Goal: Feedback & Contribution: Submit feedback/report problem

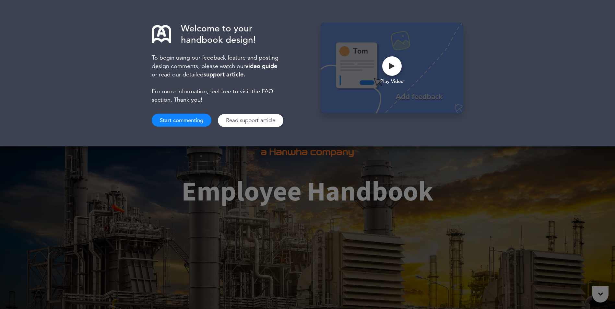
click at [199, 117] on button "Start commenting" at bounding box center [182, 120] width 60 height 13
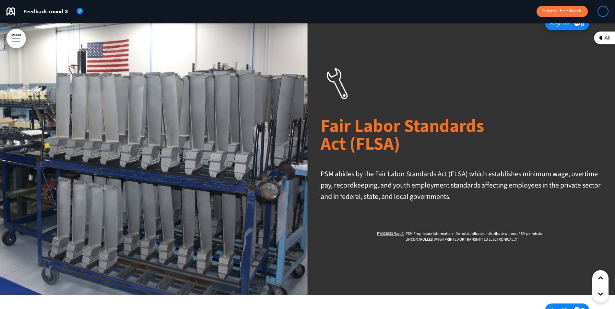
scroll to position [6384, 0]
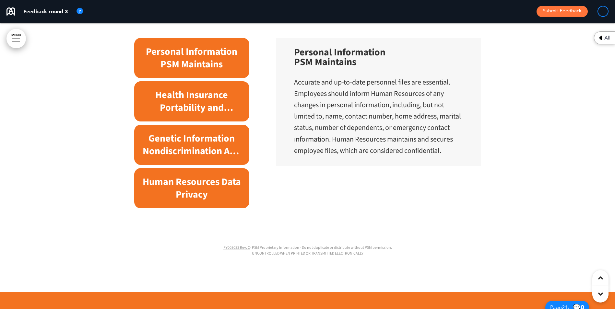
click at [199, 155] on h6 "Genetic Information Nondiscrimination ACT ([PERSON_NAME])" at bounding box center [192, 144] width 100 height 25
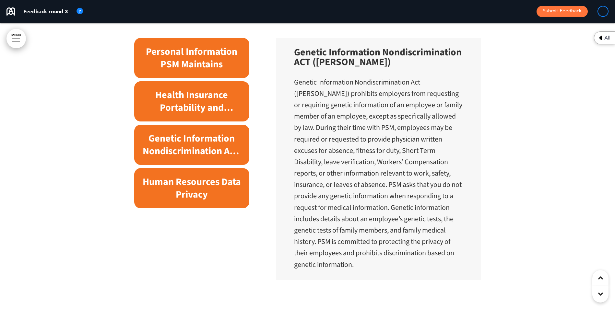
click at [199, 188] on h6 "Human Resources Data Privacy" at bounding box center [192, 188] width 100 height 25
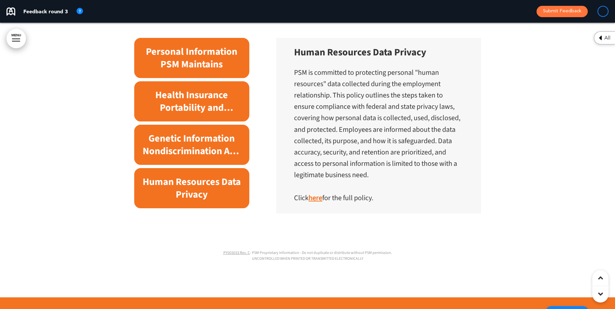
click at [199, 122] on div "Health Insurance Portability and Accountability Act (HIPAA)" at bounding box center [191, 101] width 115 height 40
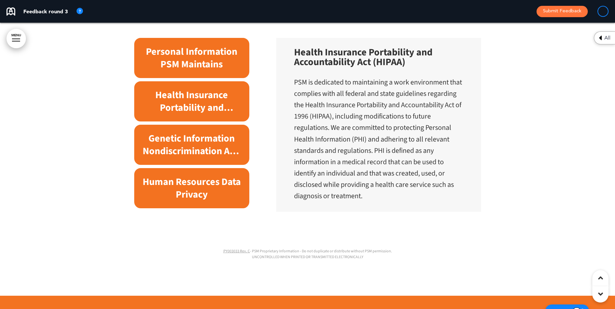
click at [199, 71] on h6 "Personal Information PSM Maintains" at bounding box center [192, 57] width 100 height 25
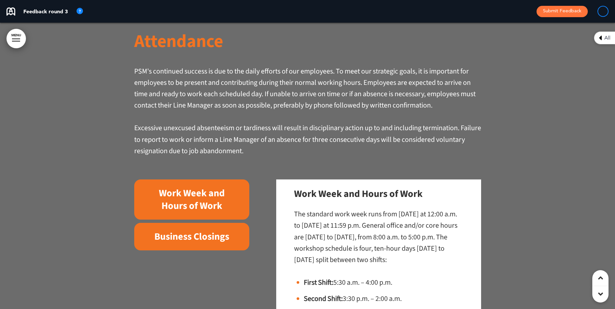
scroll to position [8263, 0]
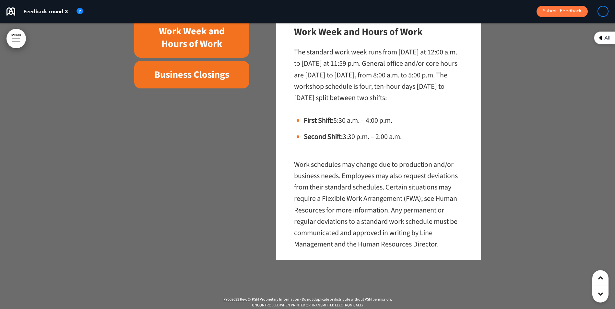
click at [199, 81] on h6 "Business Closings" at bounding box center [192, 74] width 100 height 13
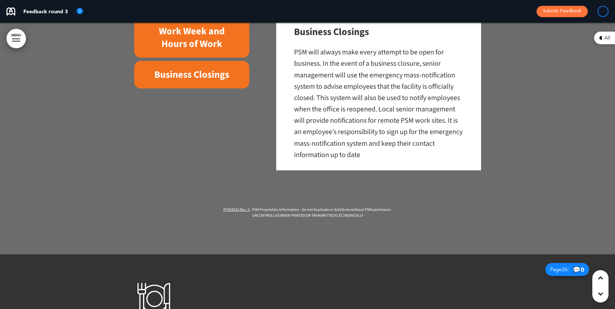
click at [199, 50] on h6 "Work Week and Hours of Work" at bounding box center [192, 37] width 100 height 25
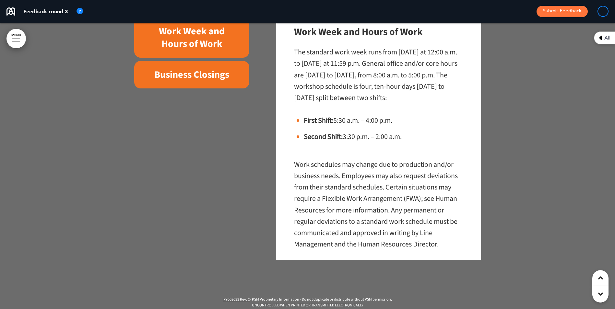
click at [199, 80] on h6 "Business Closings" at bounding box center [192, 74] width 100 height 13
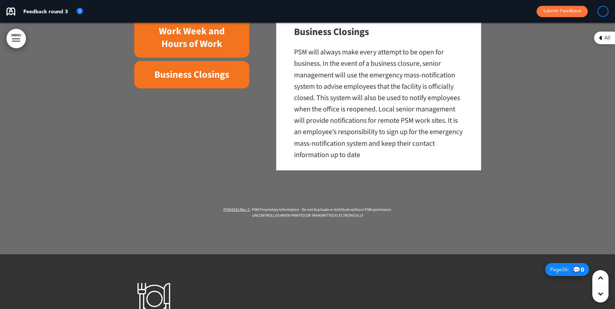
click at [199, 50] on h6 "Work Week and Hours of Work" at bounding box center [192, 37] width 100 height 25
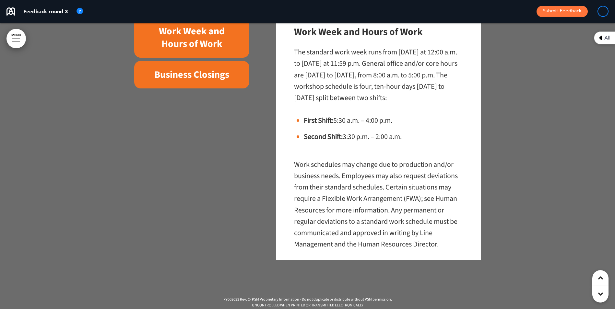
click at [199, 78] on h6 "Business Closings" at bounding box center [192, 74] width 100 height 13
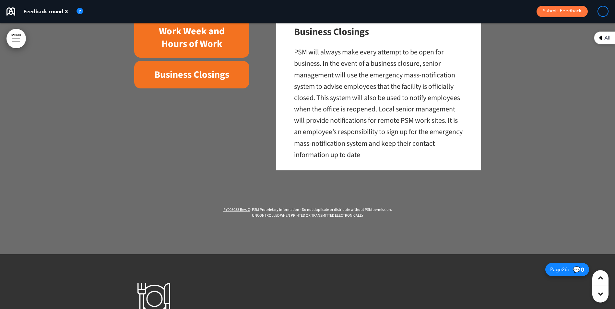
click at [199, 50] on h6 "Work Week and Hours of Work" at bounding box center [192, 37] width 100 height 25
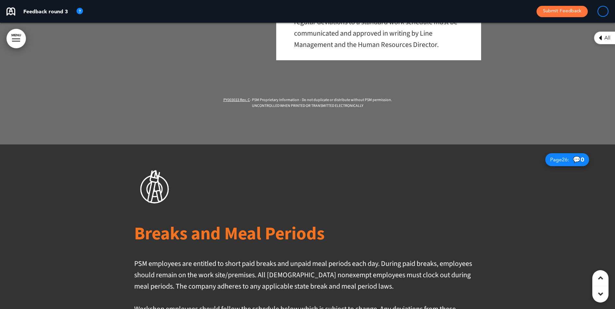
scroll to position [8652, 0]
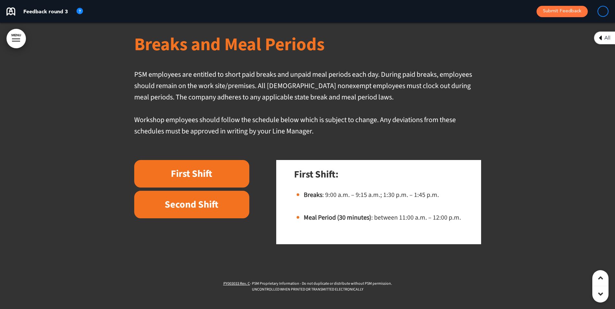
click at [199, 175] on div "First Shift" at bounding box center [191, 174] width 115 height 28
click at [199, 210] on h6 "Second Shift" at bounding box center [192, 204] width 100 height 13
click at [199, 180] on h6 "First Shift" at bounding box center [192, 174] width 100 height 13
click at [199, 211] on h6 "Second Shift" at bounding box center [192, 204] width 100 height 13
click at [199, 180] on h6 "First Shift" at bounding box center [192, 174] width 100 height 13
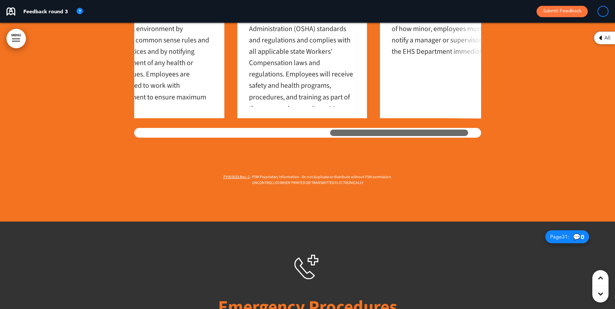
scroll to position [0, 496]
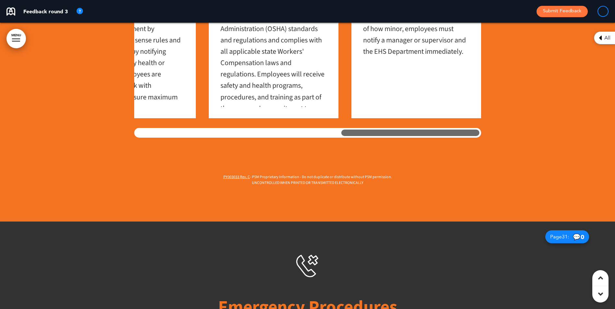
click at [199, 129] on div "Protecting the safety of our employees and visitors is the highest priority in …" at bounding box center [307, 63] width 347 height 149
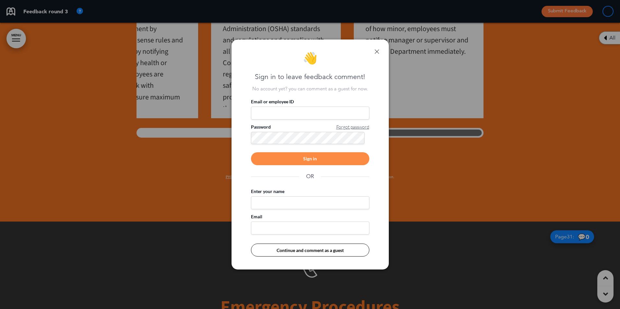
click at [199, 52] on link at bounding box center [376, 51] width 5 height 5
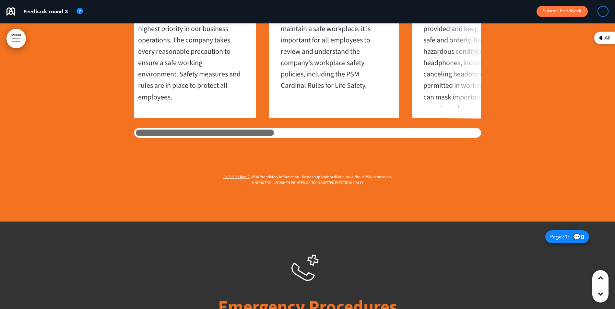
scroll to position [0, 0]
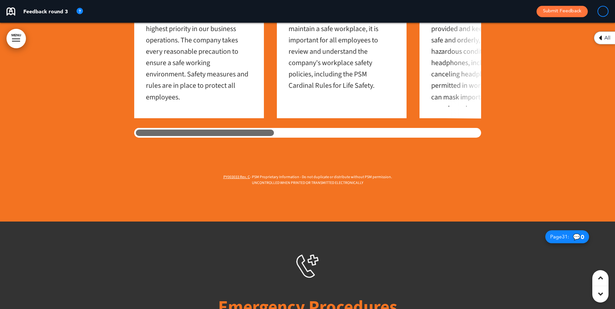
click at [164, 151] on div "Our Joint Commitment to Safety Protecting the safety of our employees and visit…" at bounding box center [307, 41] width 347 height 361
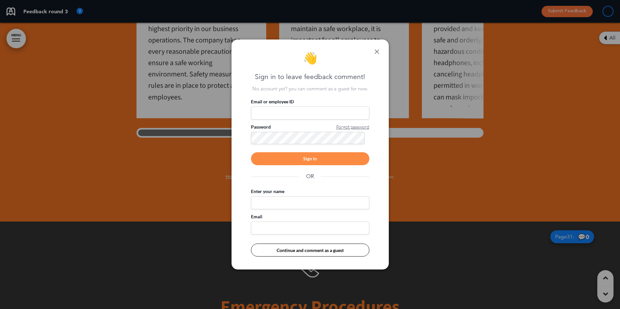
click at [199, 52] on div "👋 Sign in to leave feedback comment! No account yet? you can comment as a guest…" at bounding box center [309, 155] width 157 height 230
click at [199, 52] on link at bounding box center [376, 51] width 5 height 5
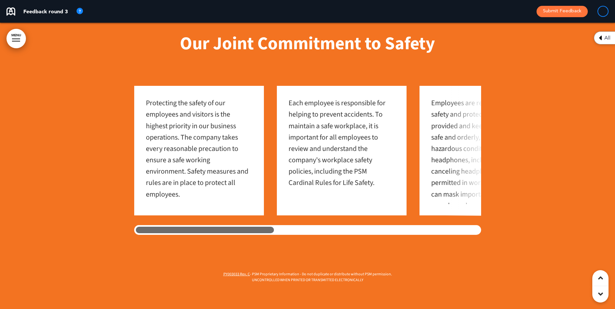
scroll to position [10532, 0]
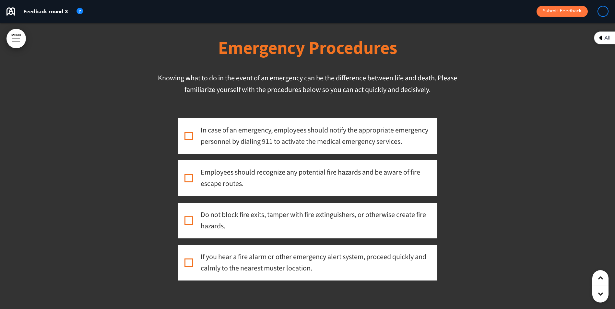
click at [187, 141] on div "In case of an emergency, employees should notify the appropriate emergency pers…" at bounding box center [307, 136] width 246 height 23
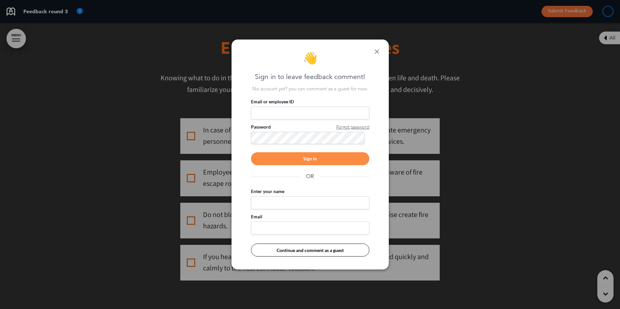
click at [199, 53] on link at bounding box center [376, 51] width 5 height 5
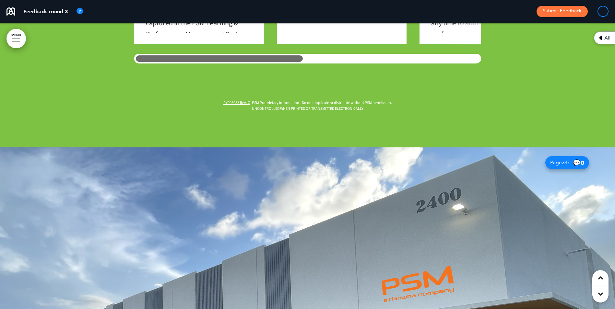
scroll to position [11601, 0]
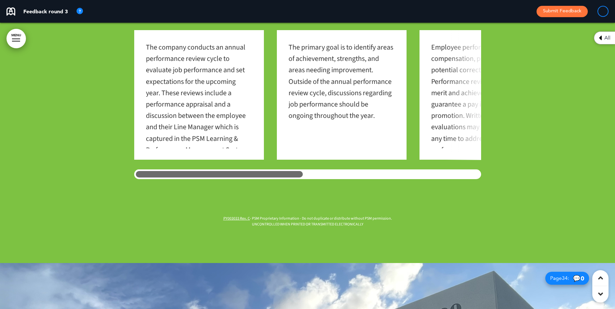
drag, startPoint x: 259, startPoint y: 177, endPoint x: 296, endPoint y: 181, distance: 37.1
click at [199, 179] on div "The company conducts an annual performance review cycle to evaluate job perform…" at bounding box center [307, 104] width 347 height 149
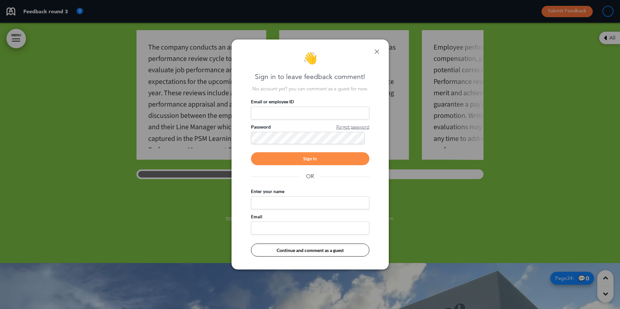
drag, startPoint x: 285, startPoint y: 180, endPoint x: 294, endPoint y: 180, distance: 9.1
click at [199, 180] on div "Email or employee ID Password Forgot password Sign in OR Enter your name Email …" at bounding box center [310, 178] width 118 height 158
click at [199, 50] on link at bounding box center [376, 51] width 5 height 5
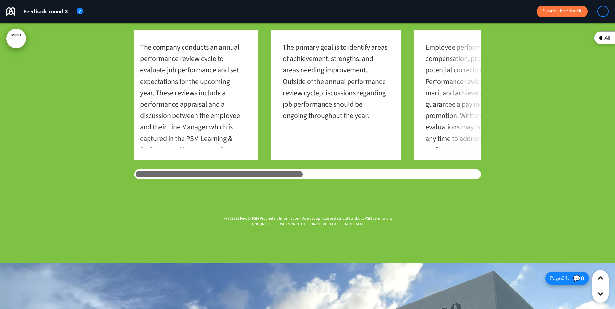
scroll to position [0, 0]
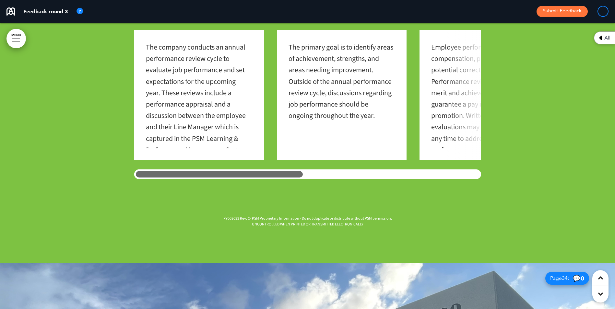
click at [199, 179] on div at bounding box center [219, 174] width 170 height 10
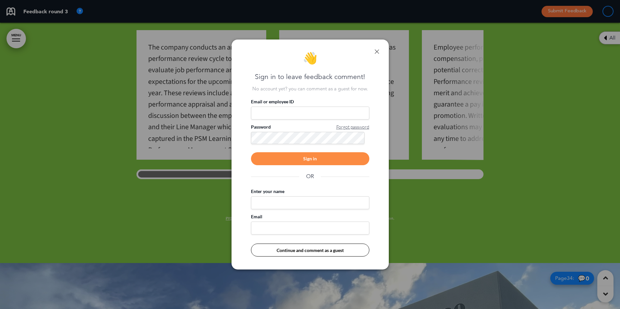
drag, startPoint x: 376, startPoint y: 51, endPoint x: 364, endPoint y: 55, distance: 12.9
click at [199, 50] on link at bounding box center [376, 51] width 5 height 5
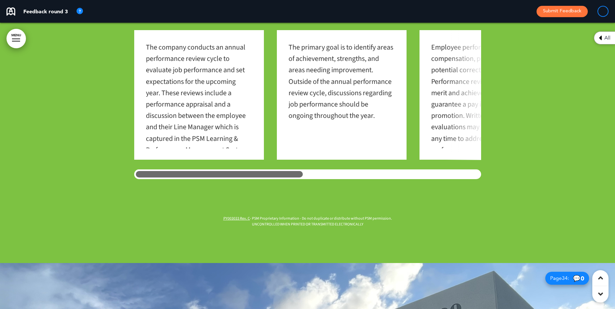
click at [199, 102] on div "The company conducts an annual performance review cycle to evaluate job perform…" at bounding box center [202, 94] width 113 height 107
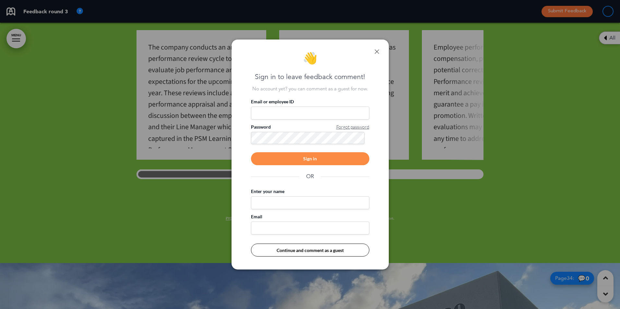
click at [199, 48] on div "👋 Sign in to leave feedback comment! No account yet? you can comment as a guest…" at bounding box center [309, 155] width 157 height 230
click at [199, 51] on link at bounding box center [376, 51] width 5 height 5
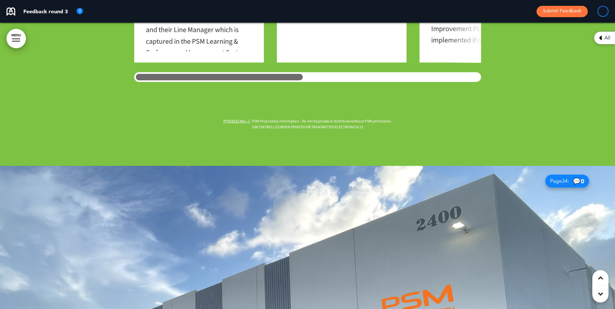
scroll to position [12185, 0]
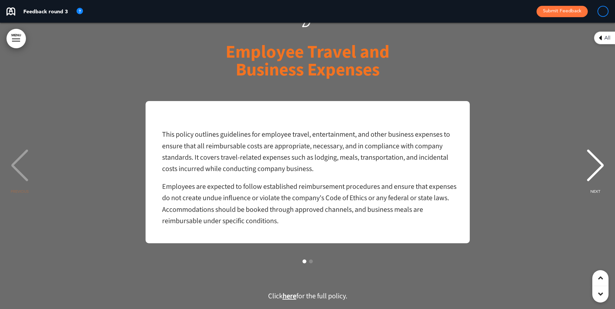
click at [199, 170] on div "NEXT" at bounding box center [595, 171] width 20 height 32
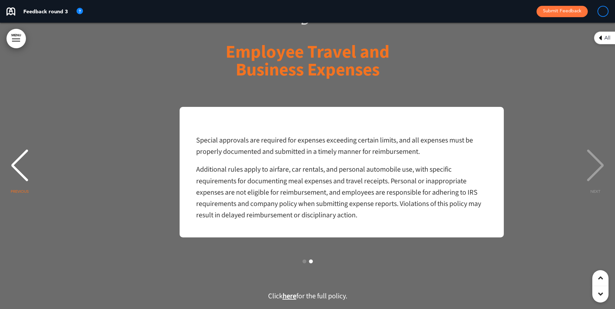
scroll to position [0, 605]
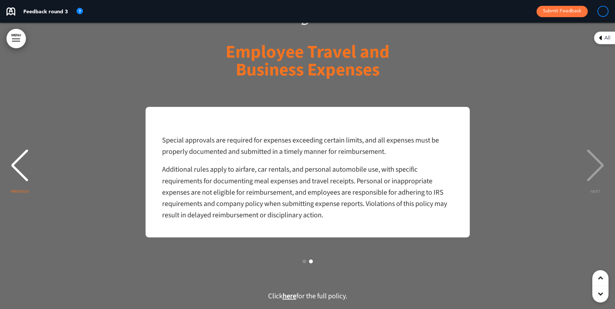
click at [199, 170] on div "NEXT" at bounding box center [595, 171] width 20 height 32
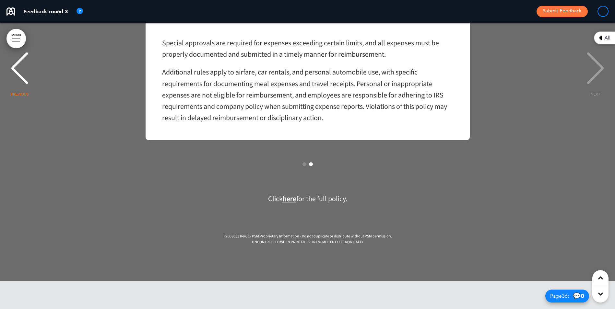
click at [199, 204] on strong "here" at bounding box center [290, 199] width 14 height 10
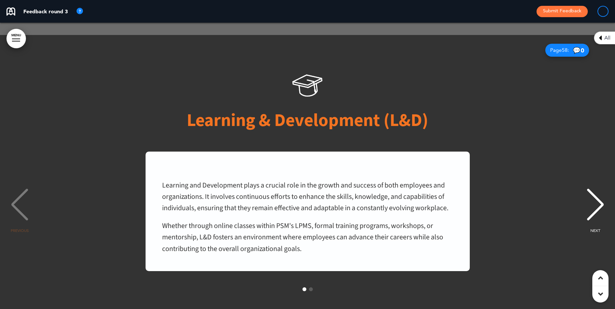
scroll to position [19872, 0]
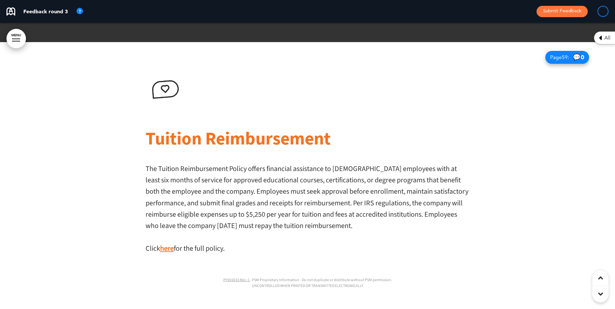
click at [199, 166] on div "Tuition Reimbursement The Tuition Reimbursement Policy offers financial assista…" at bounding box center [308, 179] width 324 height 219
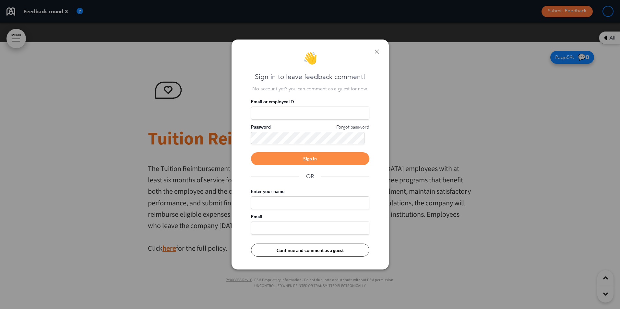
click at [199, 52] on link at bounding box center [376, 51] width 5 height 5
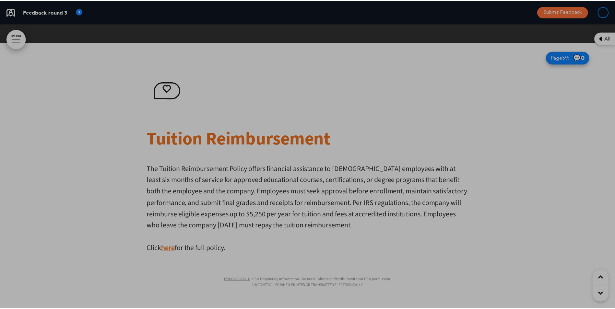
scroll to position [0, 605]
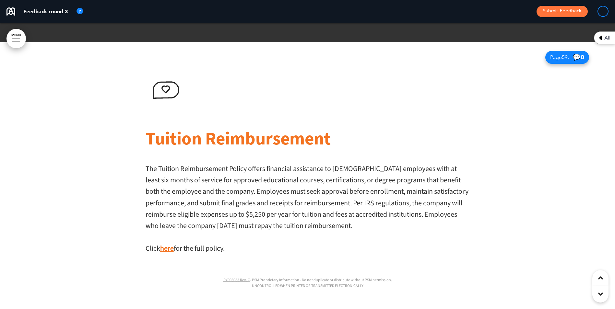
drag, startPoint x: 162, startPoint y: 146, endPoint x: 173, endPoint y: 147, distance: 10.4
click at [163, 146] on h1 "Tuition Reimbursement" at bounding box center [308, 138] width 324 height 18
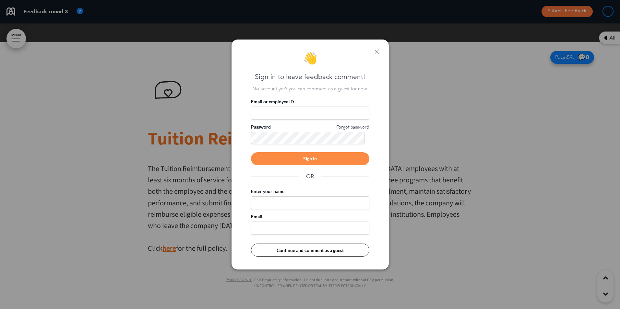
click at [199, 50] on div "👋 Sign in to leave feedback comment! No account yet? you can comment as a guest…" at bounding box center [309, 155] width 157 height 230
click at [199, 51] on link at bounding box center [376, 51] width 5 height 5
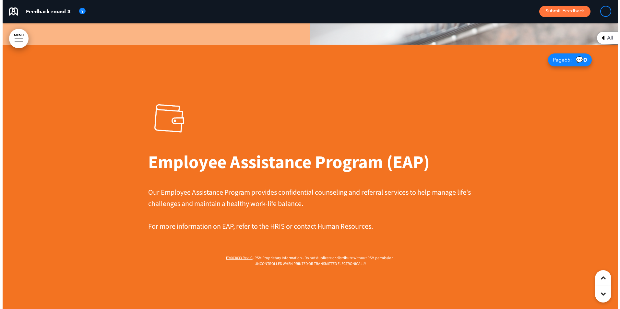
scroll to position [21914, 0]
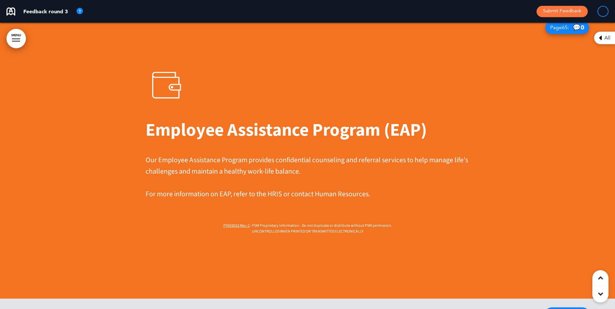
click at [158, 94] on img at bounding box center [166, 85] width 41 height 41
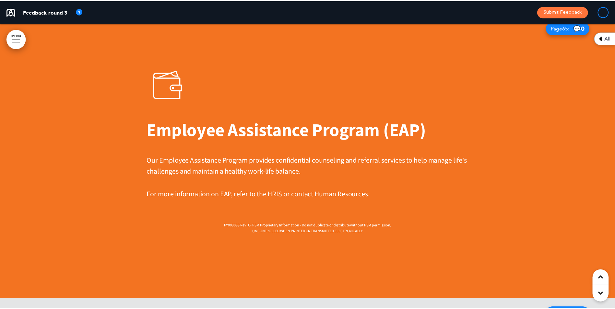
scroll to position [0, 610]
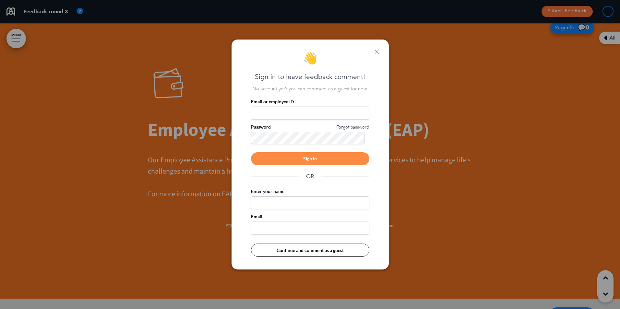
click at [199, 53] on div "👋 Sign in to leave feedback comment! No account yet? you can comment as a guest…" at bounding box center [309, 155] width 157 height 230
click at [199, 52] on link at bounding box center [376, 51] width 5 height 5
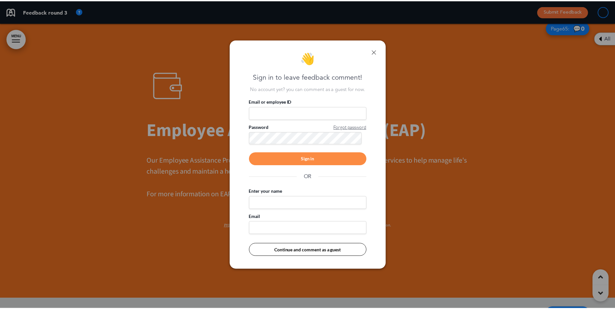
scroll to position [0, 605]
